Goal: Information Seeking & Learning: Learn about a topic

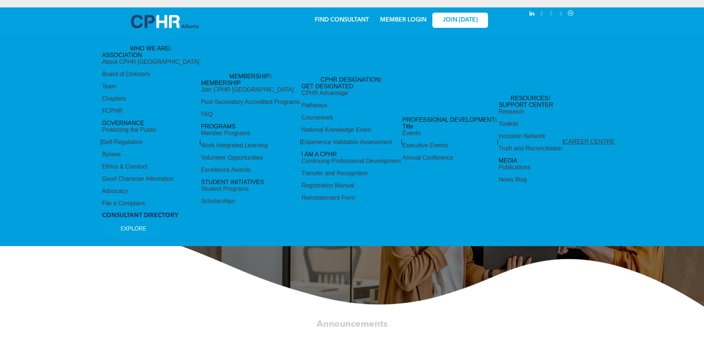
click at [402, 18] on link "MEMBER LOGIN" at bounding box center [403, 20] width 46 height 6
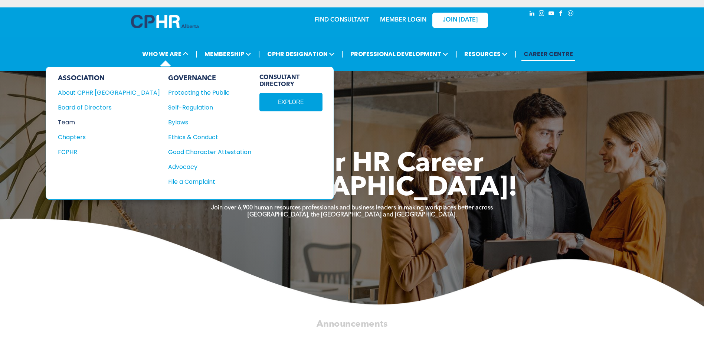
click at [69, 120] on div "Team" at bounding box center [104, 122] width 92 height 9
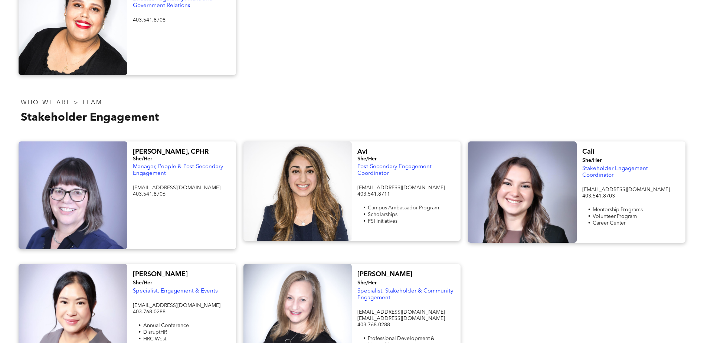
scroll to position [557, 0]
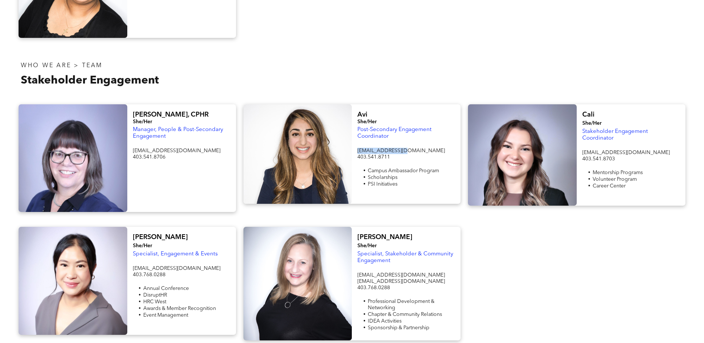
drag, startPoint x: 387, startPoint y: 147, endPoint x: 356, endPoint y: 144, distance: 30.6
click at [356, 144] on div "Avi She/Her Post-Secondary Engagement Coordinator student@cphrab.ca 403.541.871…" at bounding box center [406, 153] width 109 height 99
copy span "student@cphrab.ca"
click at [496, 276] on div at bounding box center [576, 284] width 225 height 114
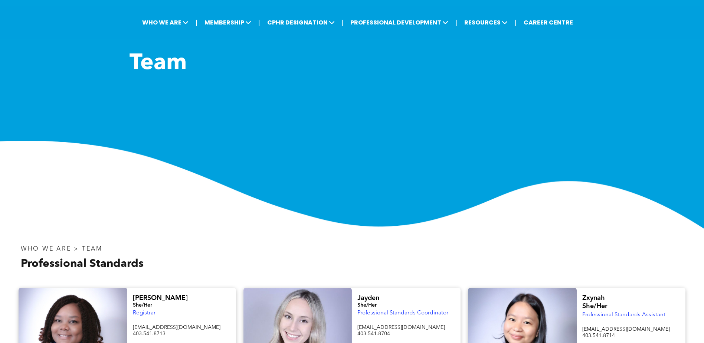
scroll to position [0, 0]
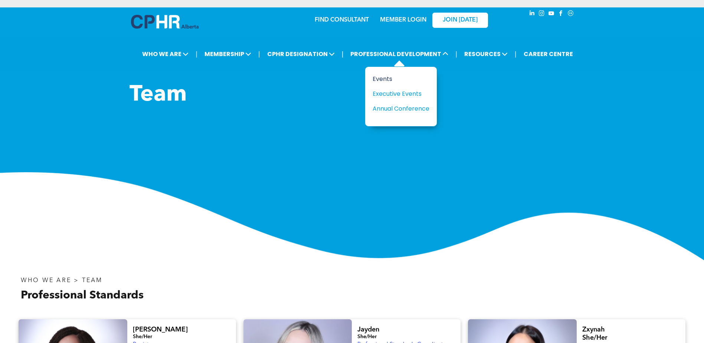
click at [377, 79] on div "Events" at bounding box center [398, 78] width 51 height 9
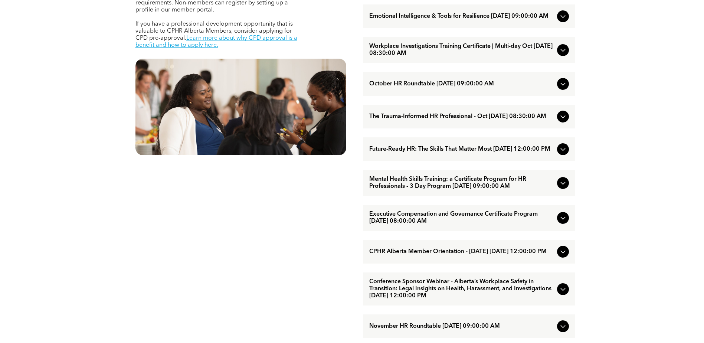
scroll to position [408, 0]
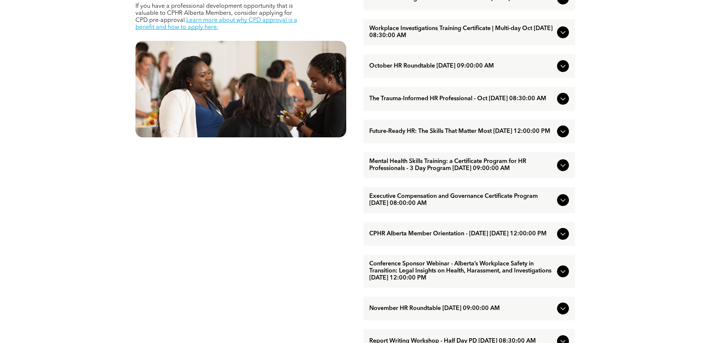
click at [410, 72] on div "October HR Roundtable [DATE] 09:00:00 AM" at bounding box center [469, 66] width 212 height 24
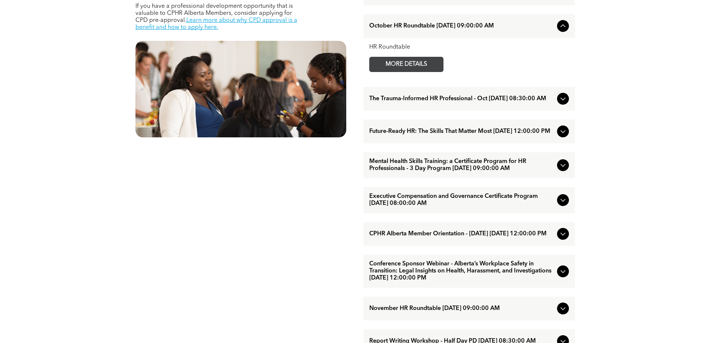
click at [410, 72] on span "MORE DETAILS" at bounding box center [406, 64] width 59 height 14
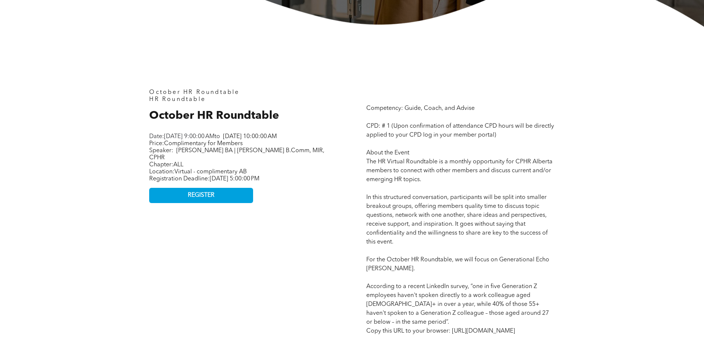
scroll to position [297, 0]
